Goal: Task Accomplishment & Management: Complete application form

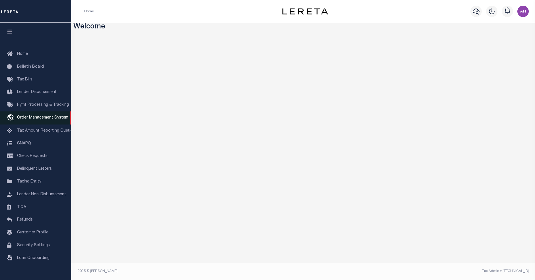
click at [21, 118] on span "Order Management System" at bounding box center [42, 118] width 51 height 4
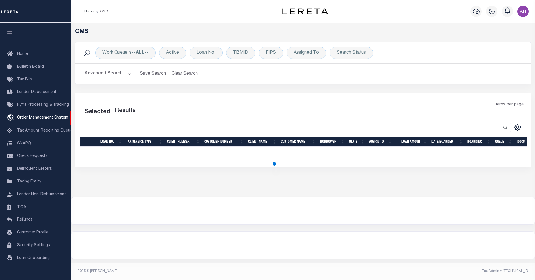
select select "200"
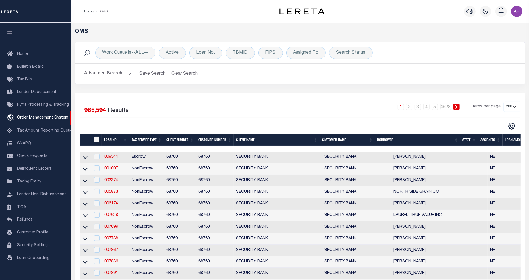
click at [111, 161] on td "009544" at bounding box center [115, 158] width 27 height 12
checkbox input "true"
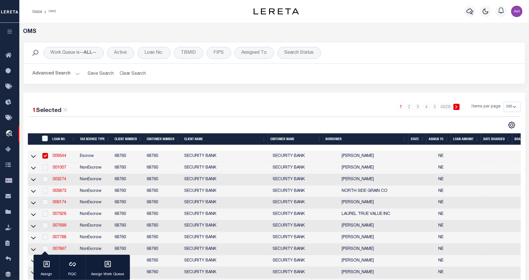
click at [58, 156] on link "009544" at bounding box center [60, 156] width 14 height 4
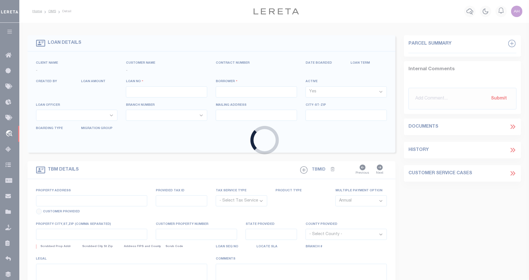
type input "009544"
type input "[PERSON_NAME]"
select select
type input "1218 [PERSON_NAME]"
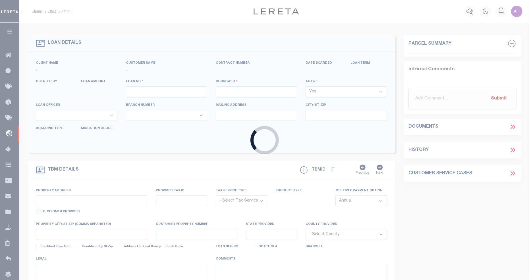
type input "[PERSON_NAME] NE 68787"
select select
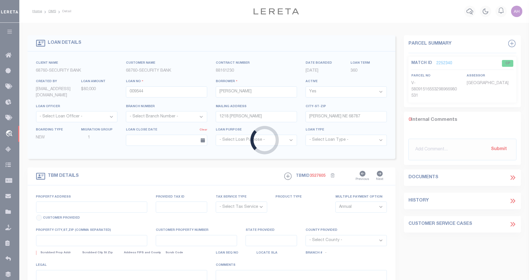
type input "1218 [PERSON_NAME]"
radio input "true"
select select "Escrow"
select select
type input "[PERSON_NAME] NE 68787"
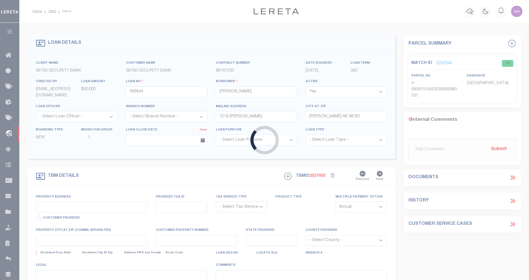
type input "009544"
type input "NE"
type textarea "UNVERIFIED CUSTOMER SUPPLIED APN 496700"
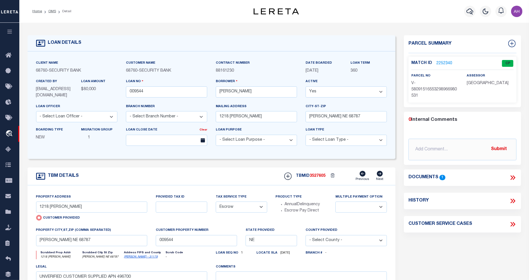
click at [514, 177] on icon at bounding box center [513, 177] width 7 height 7
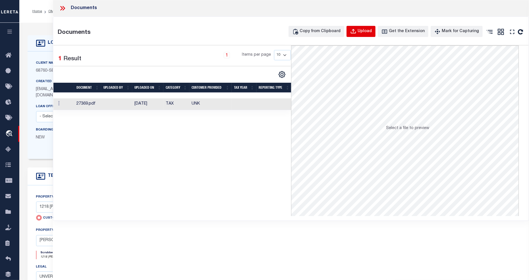
click at [365, 33] on div "Upload" at bounding box center [365, 31] width 14 height 6
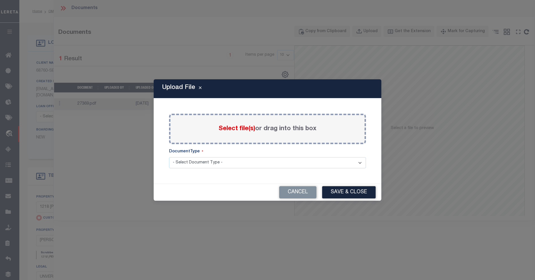
click at [230, 130] on span "Select file(s)" at bounding box center [237, 129] width 37 height 6
click at [0, 0] on input "Select file(s) or drag into this box" at bounding box center [0, 0] width 0 height 0
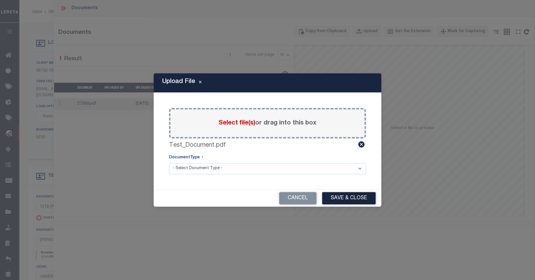
click at [210, 170] on select "- Select Document Type - LEGAL TAX SERVICE DOCUMENTS" at bounding box center [267, 168] width 197 height 11
select select "TAX"
click at [169, 163] on select "- Select Document Type - LEGAL TAX SERVICE DOCUMENTS" at bounding box center [267, 168] width 197 height 11
click at [331, 199] on button "Save & Close" at bounding box center [348, 198] width 53 height 12
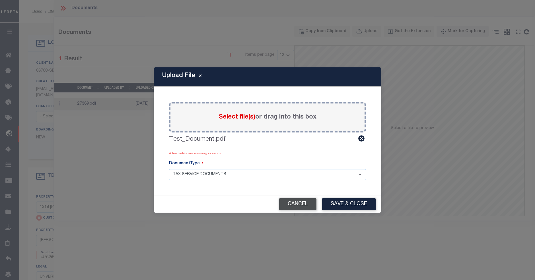
click at [296, 204] on button "Cancel" at bounding box center [297, 204] width 37 height 12
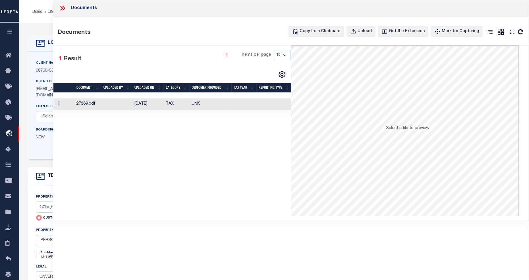
click at [64, 10] on icon at bounding box center [62, 8] width 7 height 7
